Goal: Check status

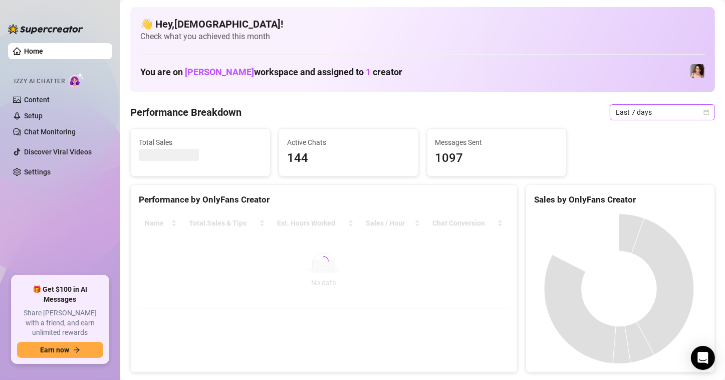
click at [616, 108] on span "Last 7 days" at bounding box center [662, 112] width 93 height 15
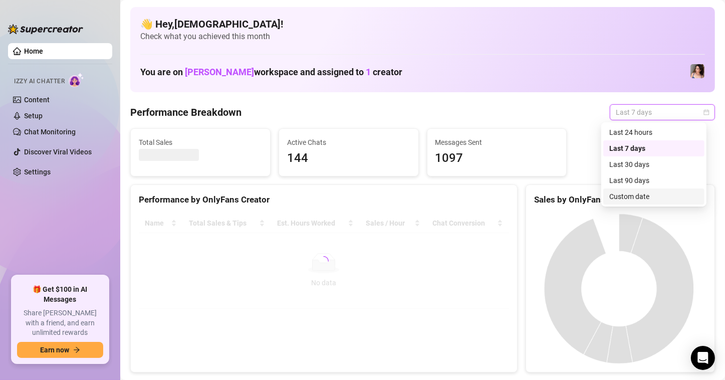
click at [631, 200] on div "Custom date" at bounding box center [653, 196] width 89 height 11
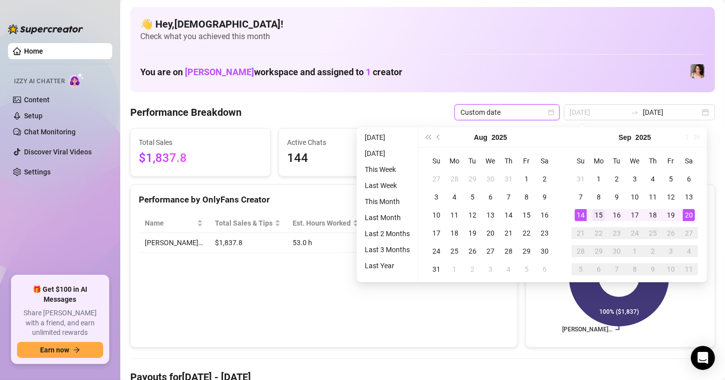
drag, startPoint x: 595, startPoint y: 215, endPoint x: 699, endPoint y: 230, distance: 105.3
click at [595, 215] on div "15" at bounding box center [599, 215] width 12 height 12
type input "[DATE]"
click at [690, 213] on div "20" at bounding box center [689, 215] width 12 height 12
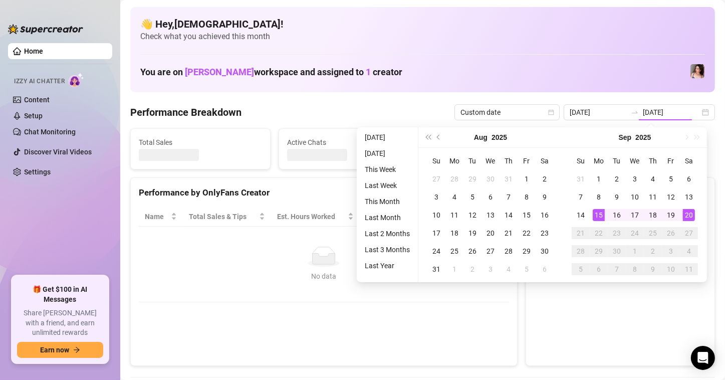
type input "[DATE]"
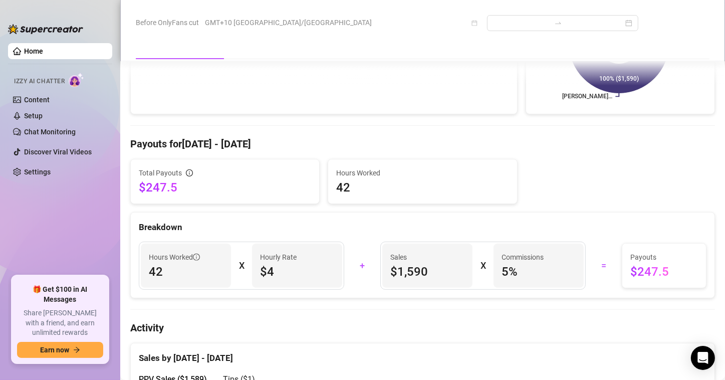
scroll to position [250, 0]
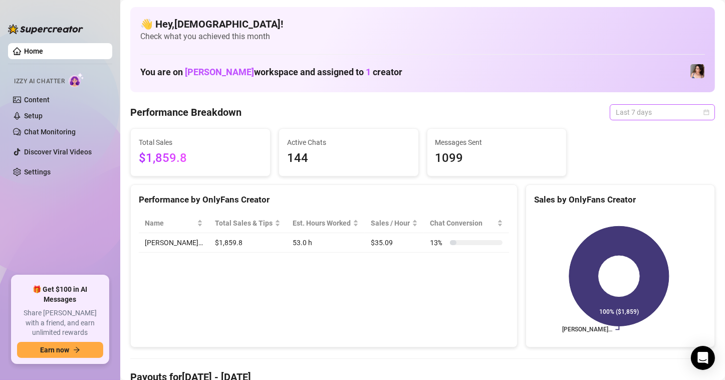
click at [635, 105] on span "Last 7 days" at bounding box center [662, 112] width 93 height 15
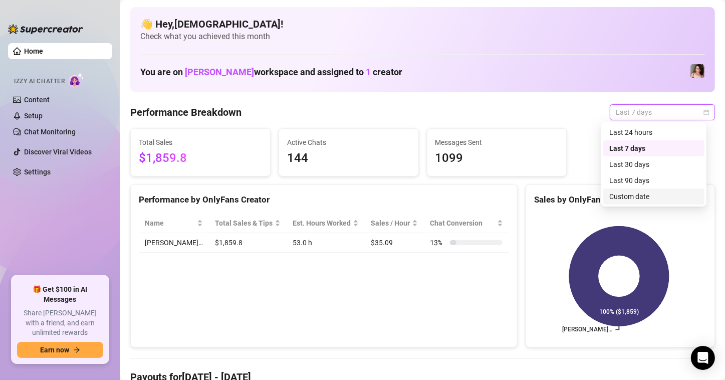
click at [631, 198] on div "Custom date" at bounding box center [653, 196] width 89 height 11
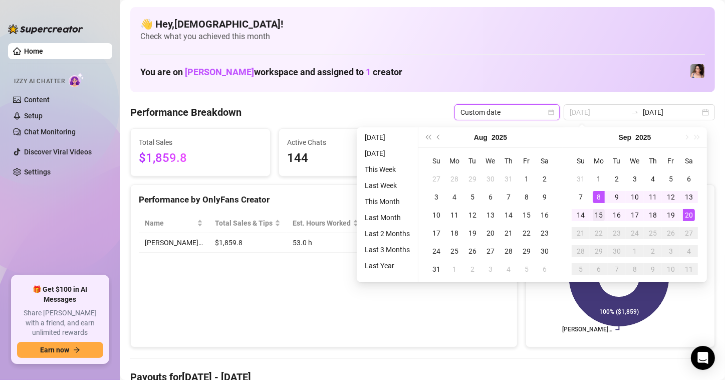
type input "[DATE]"
click at [600, 212] on div "15" at bounding box center [599, 215] width 12 height 12
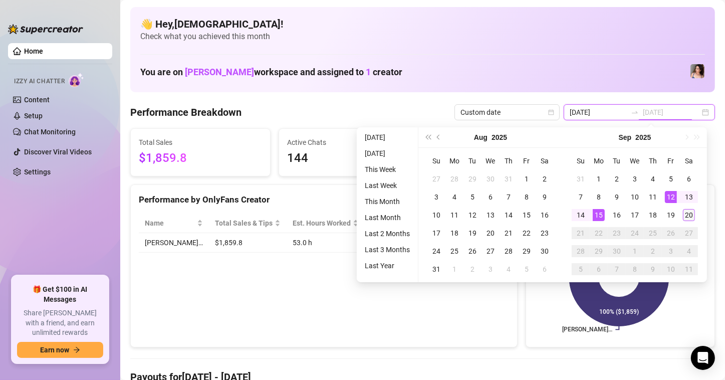
type input "[DATE]"
click at [691, 216] on div "20" at bounding box center [689, 215] width 12 height 12
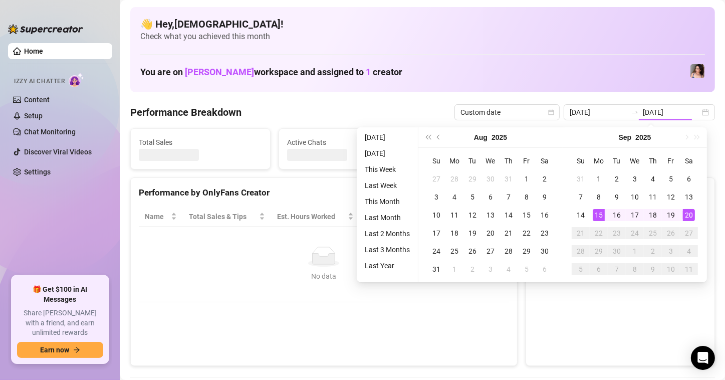
type input "[DATE]"
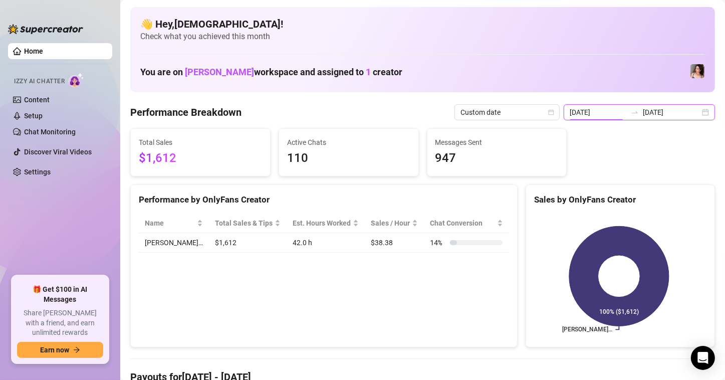
click at [596, 114] on input "[DATE]" at bounding box center [598, 112] width 57 height 11
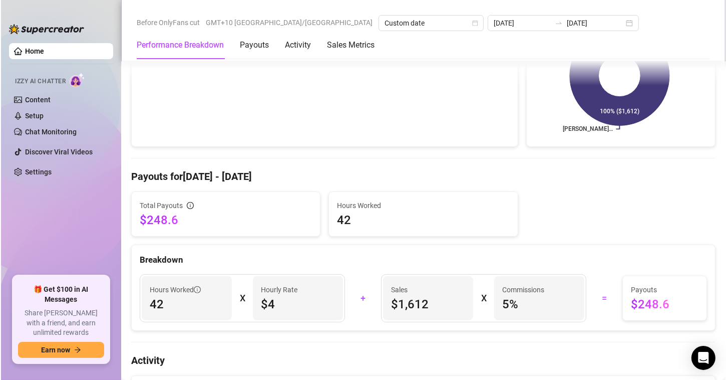
scroll to position [250, 0]
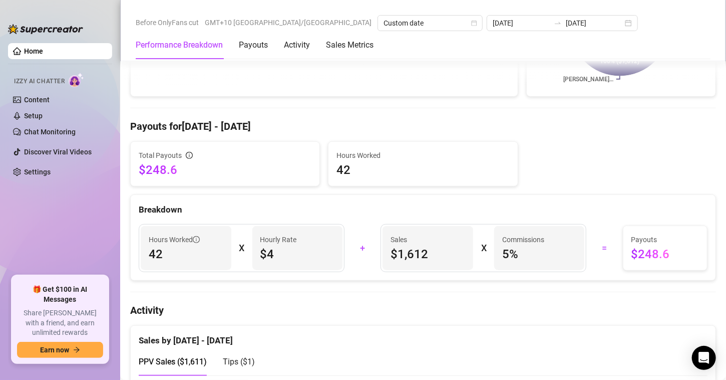
click at [18, 64] on ul "Home Izzy AI Chatter Content Setup Chat Monitoring Discover Viral Videos Settin…" at bounding box center [60, 155] width 104 height 232
